Goal: Find specific page/section: Find specific page/section

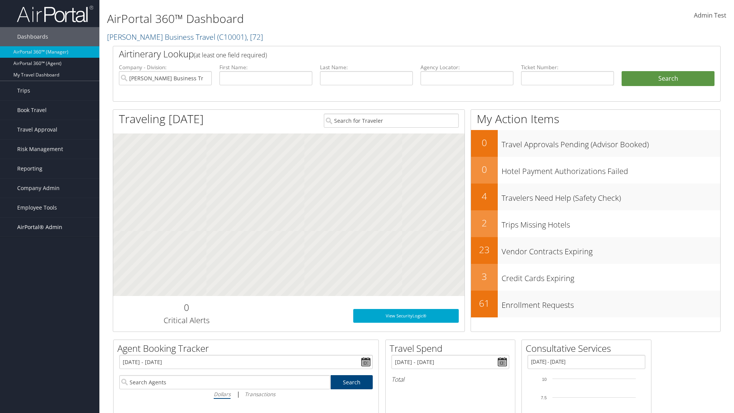
click at [50, 227] on span "AirPortal® Admin" at bounding box center [39, 227] width 45 height 19
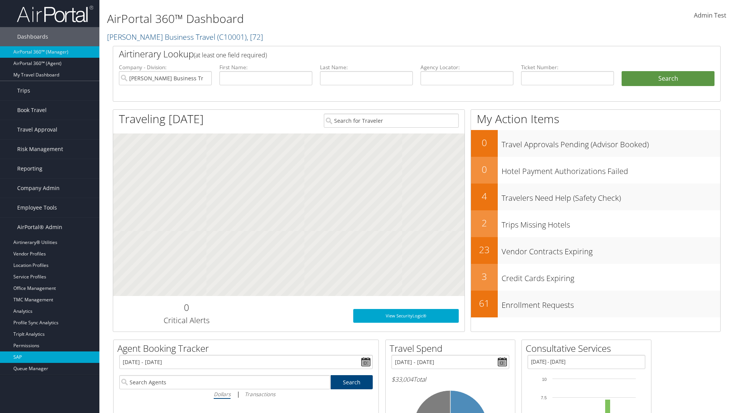
click at [50, 357] on link "SAP" at bounding box center [49, 356] width 99 height 11
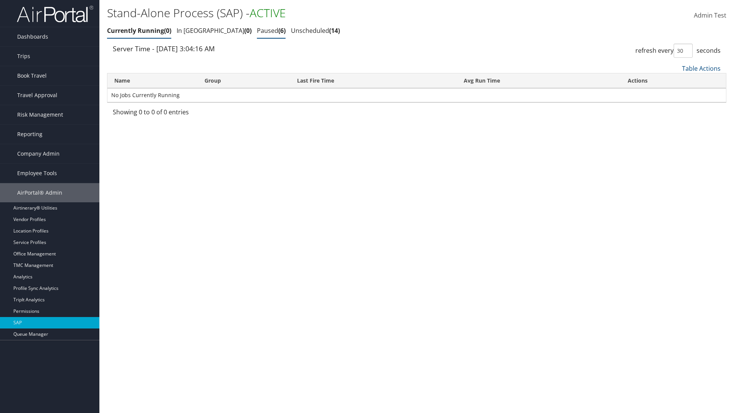
click at [257, 31] on link "Paused 6" at bounding box center [271, 30] width 29 height 8
